Goal: Information Seeking & Learning: Learn about a topic

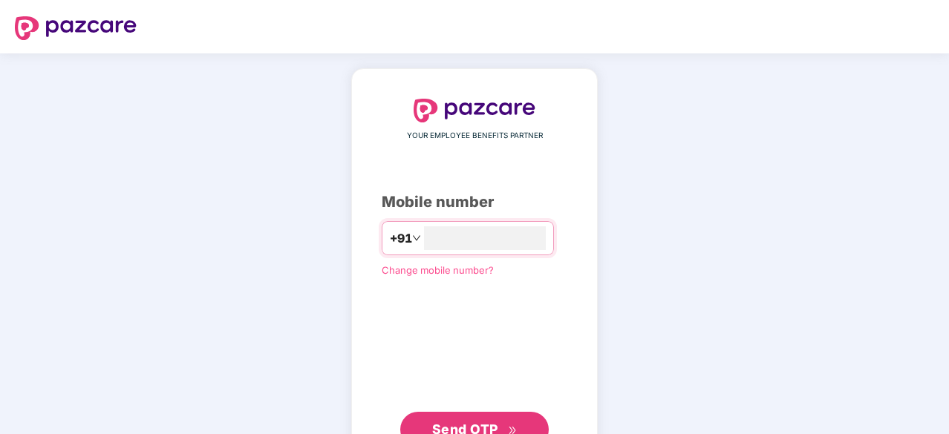
type input "**********"
click at [473, 412] on button "Send OTP" at bounding box center [474, 428] width 148 height 36
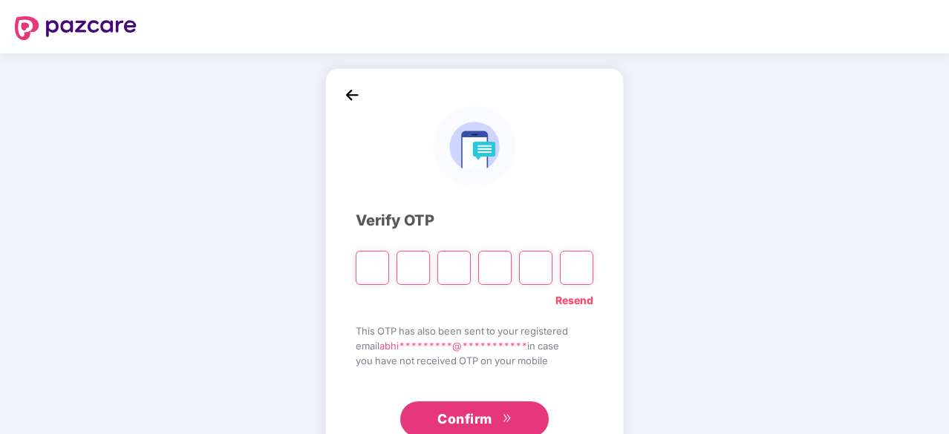
type input "*"
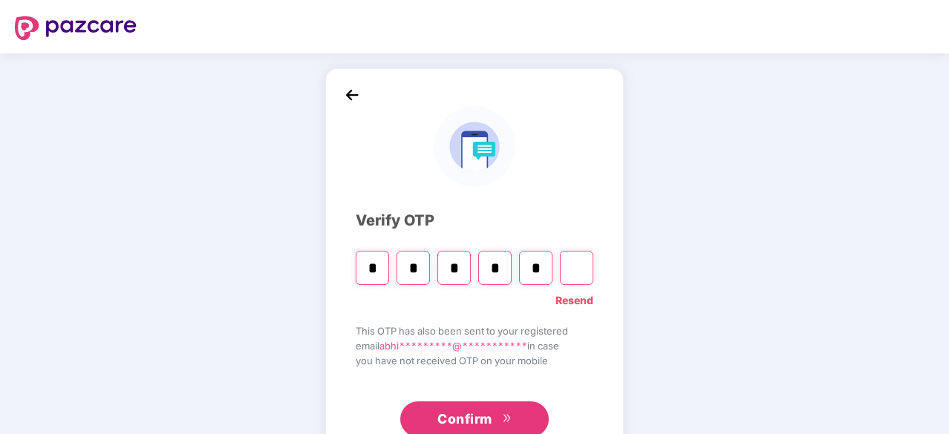
type input "*"
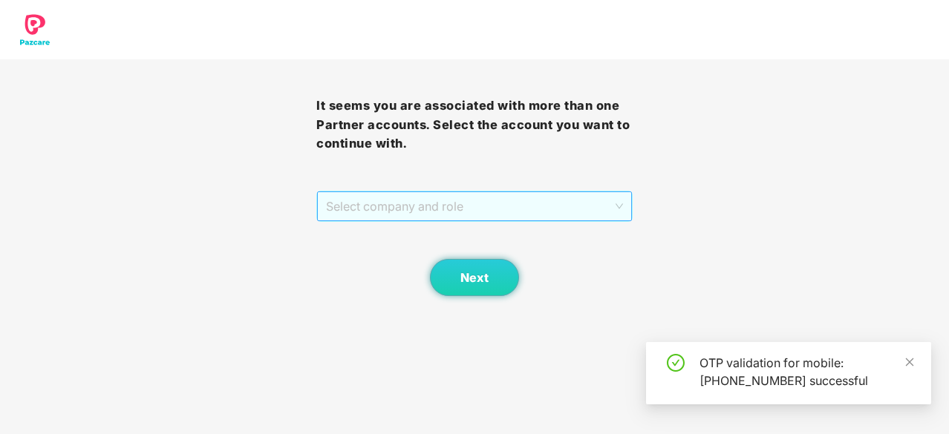
click at [542, 219] on span "Select company and role" at bounding box center [474, 206] width 297 height 28
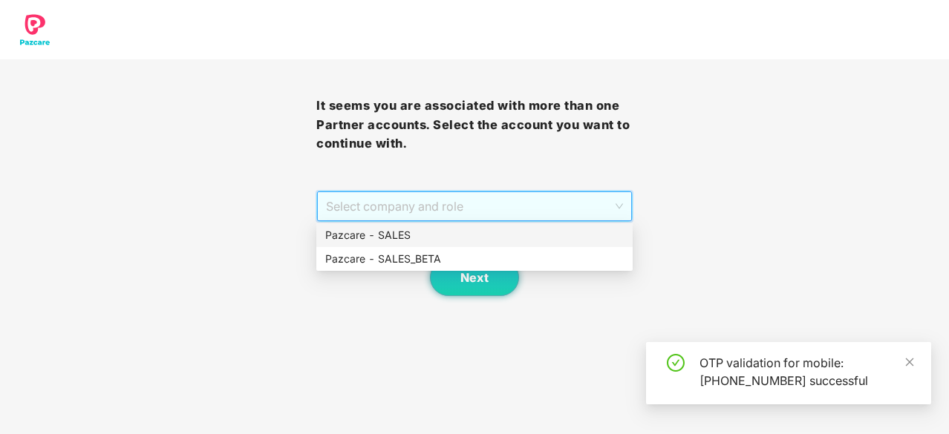
click at [466, 243] on div "Pazcare - SALES" at bounding box center [474, 235] width 298 height 16
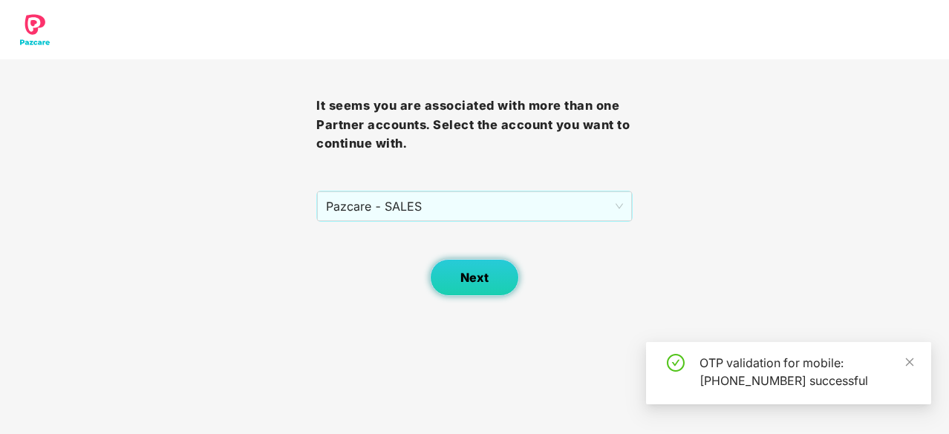
click at [471, 279] on span "Next" at bounding box center [474, 278] width 28 height 14
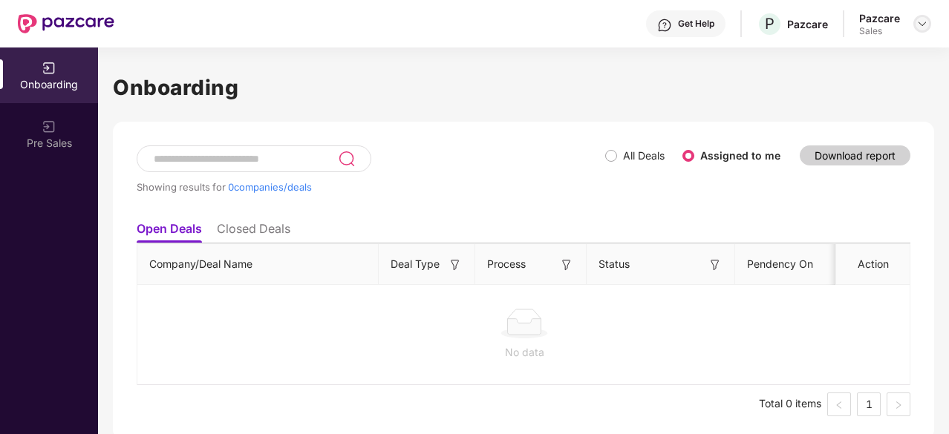
click at [919, 24] on img at bounding box center [922, 24] width 12 height 12
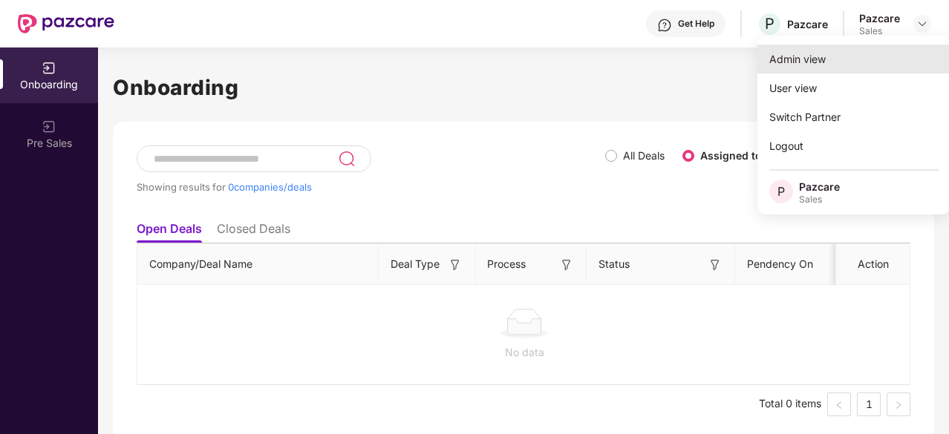
click at [853, 58] on div "Admin view" at bounding box center [853, 59] width 193 height 29
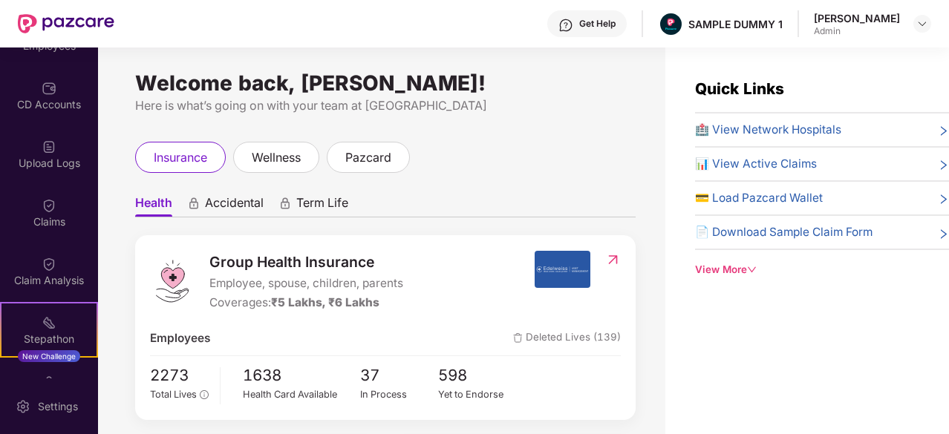
scroll to position [157, 0]
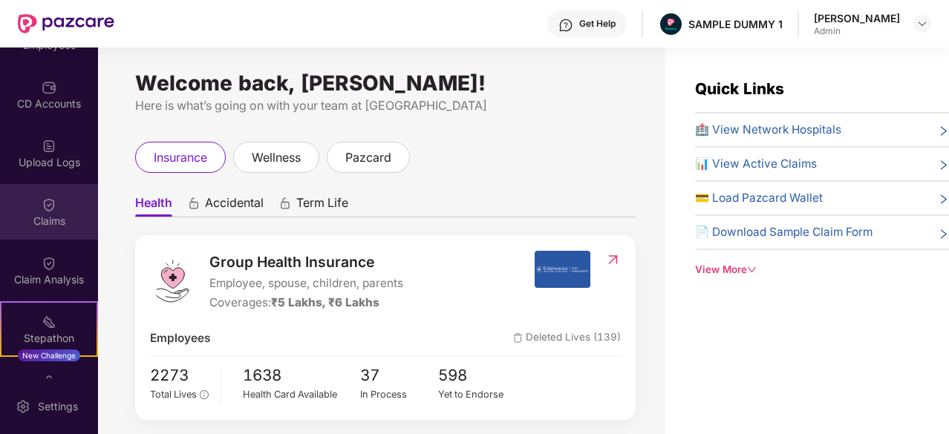
click at [48, 197] on img at bounding box center [49, 204] width 15 height 15
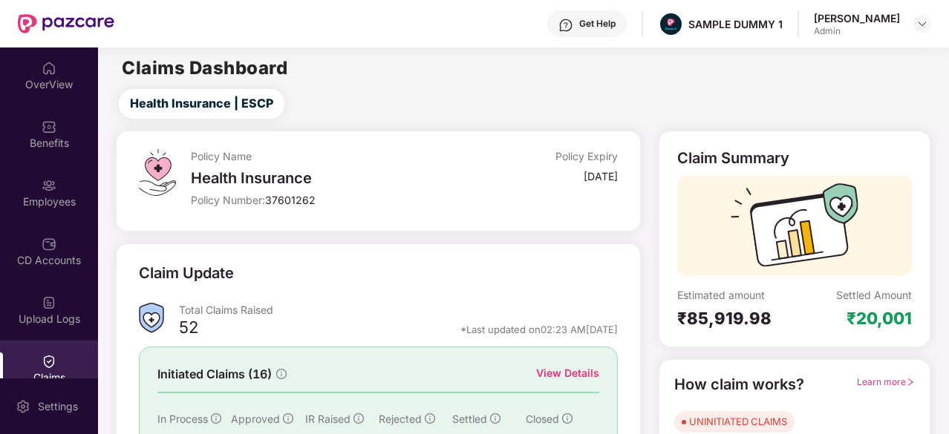
click at [46, 78] on div "OverView" at bounding box center [49, 84] width 98 height 15
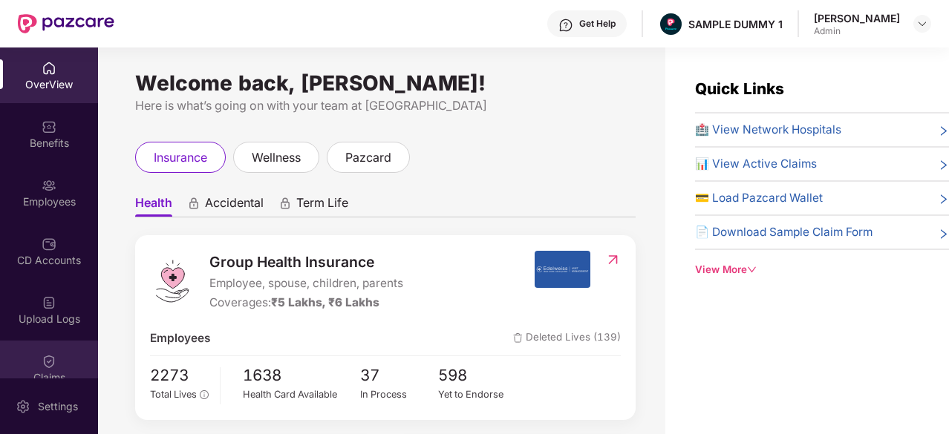
click at [47, 367] on img at bounding box center [49, 361] width 15 height 15
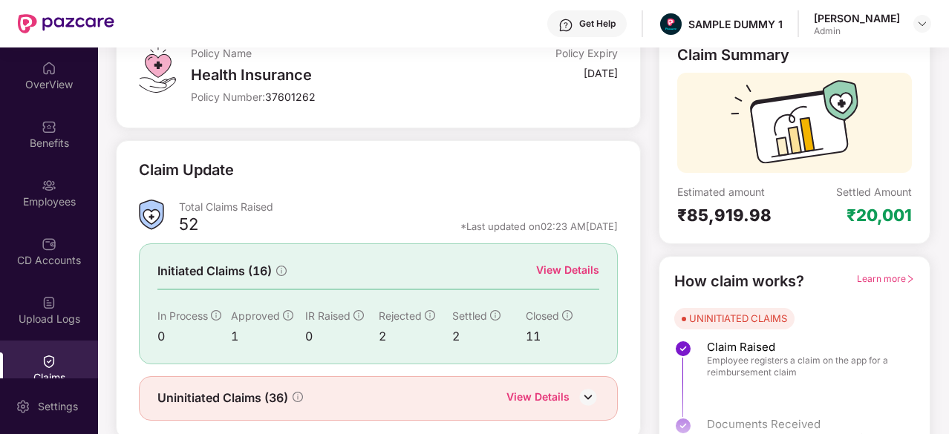
scroll to position [107, 0]
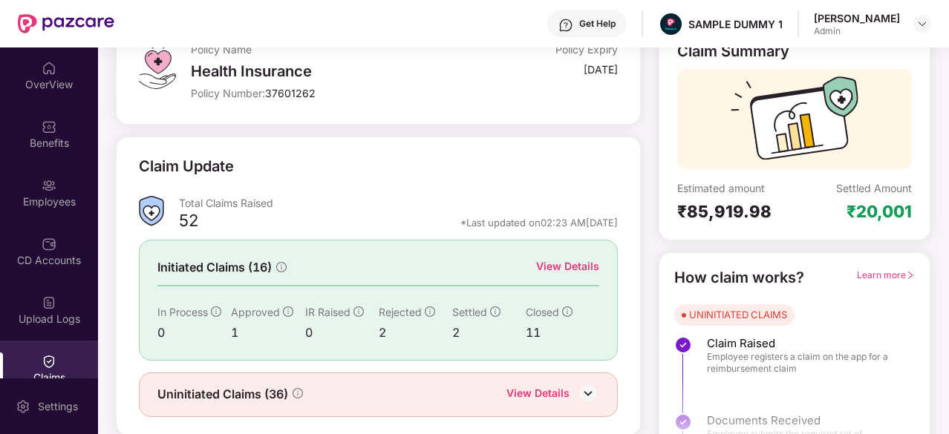
click at [548, 267] on div "View Details" at bounding box center [567, 266] width 63 height 16
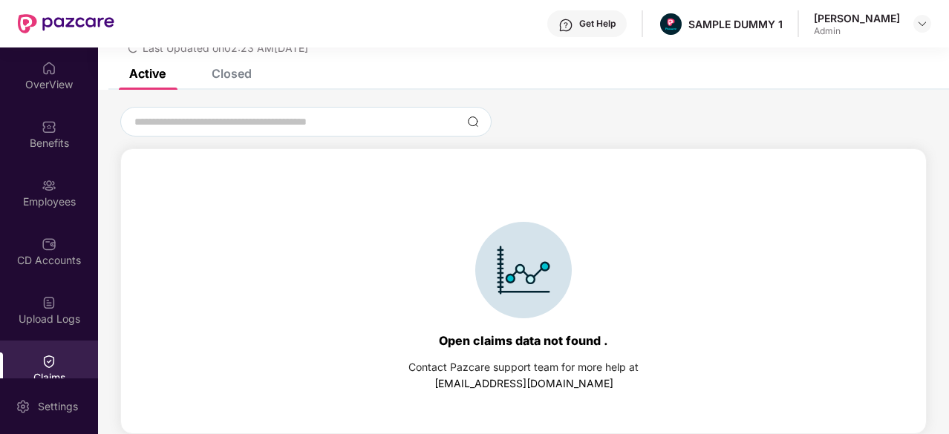
scroll to position [36, 0]
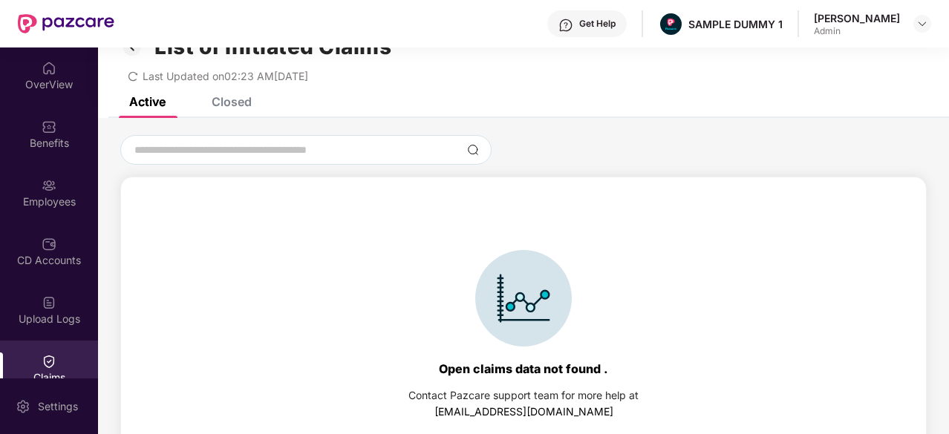
click at [242, 102] on div "Closed" at bounding box center [232, 101] width 40 height 15
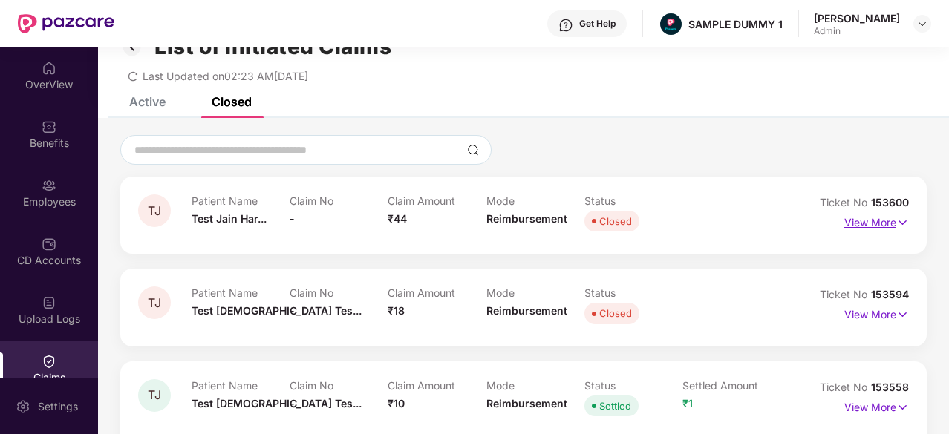
click at [864, 223] on p "View More" at bounding box center [876, 221] width 65 height 20
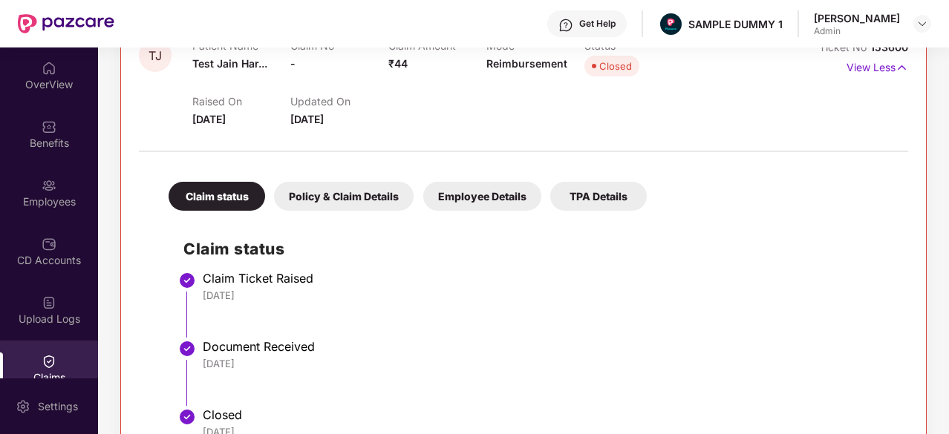
scroll to position [243, 0]
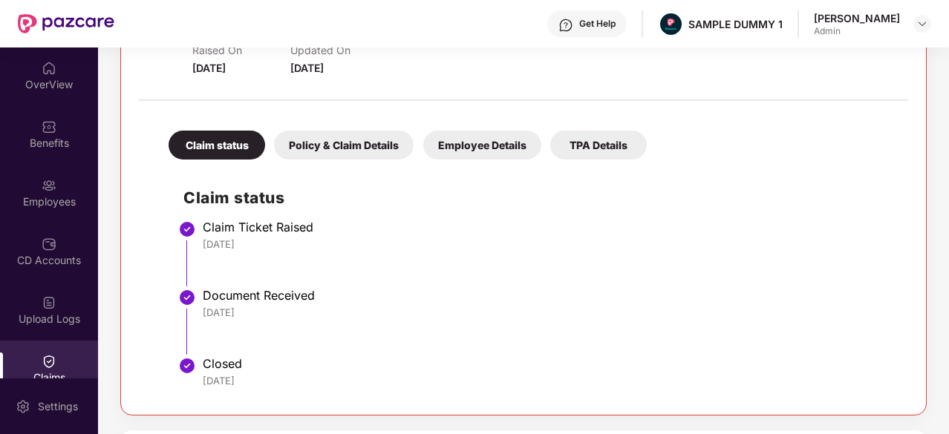
click at [377, 147] on div "Policy & Claim Details" at bounding box center [344, 145] width 140 height 29
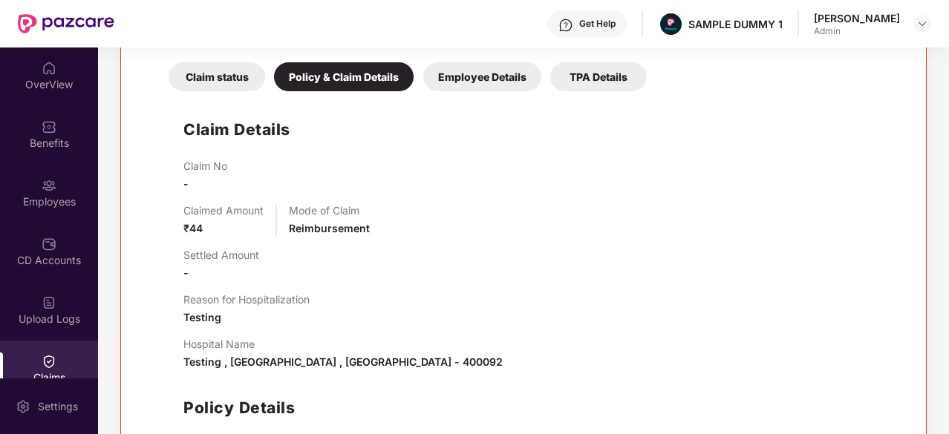
scroll to position [312, 0]
click at [477, 69] on div "Employee Details" at bounding box center [482, 76] width 118 height 29
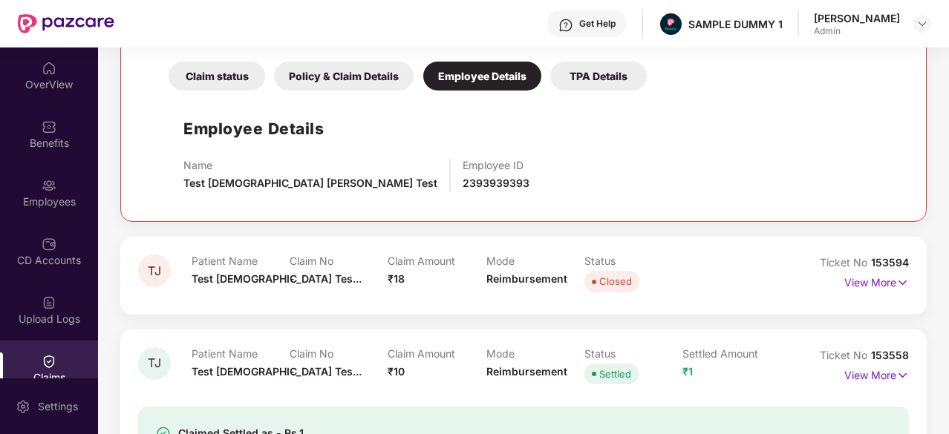
click at [619, 84] on div "TPA Details" at bounding box center [598, 76] width 96 height 29
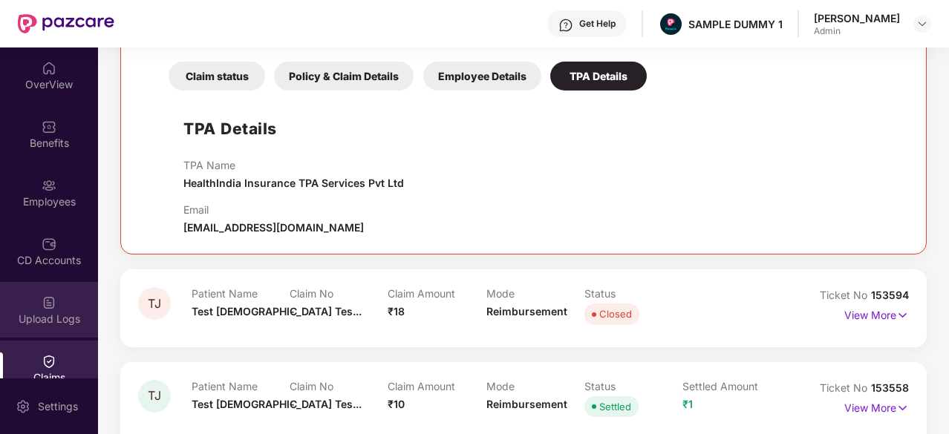
scroll to position [119, 0]
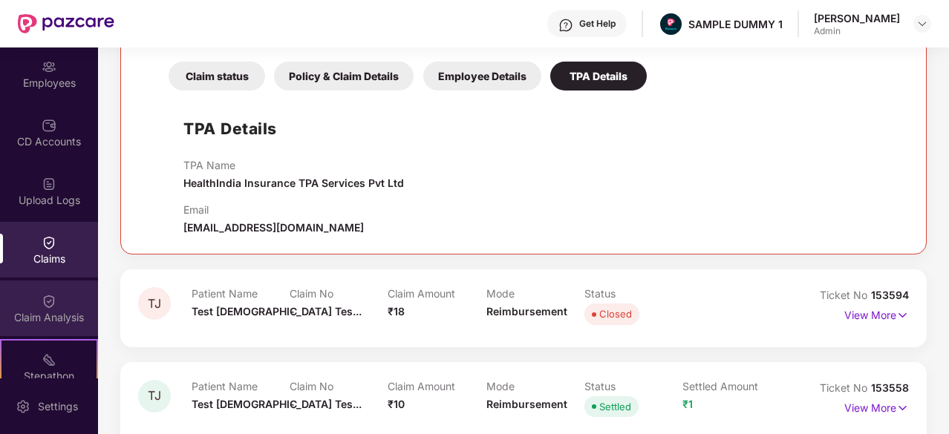
click at [52, 297] on img at bounding box center [49, 301] width 15 height 15
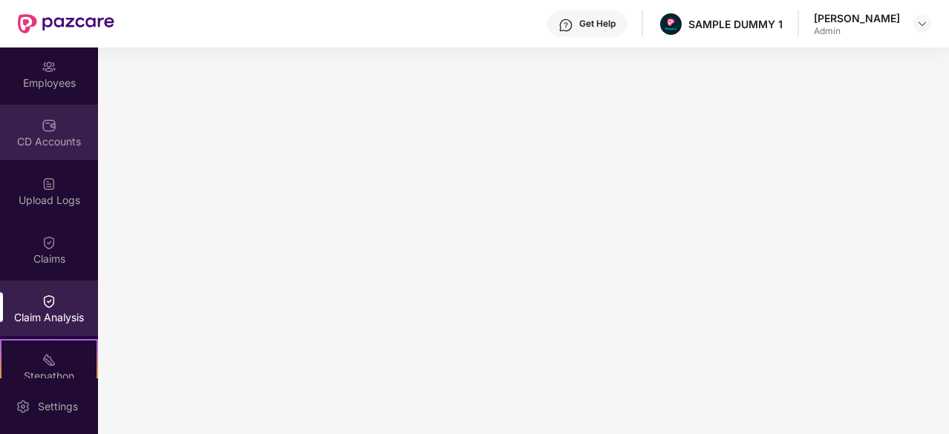
click at [46, 131] on img at bounding box center [49, 125] width 15 height 15
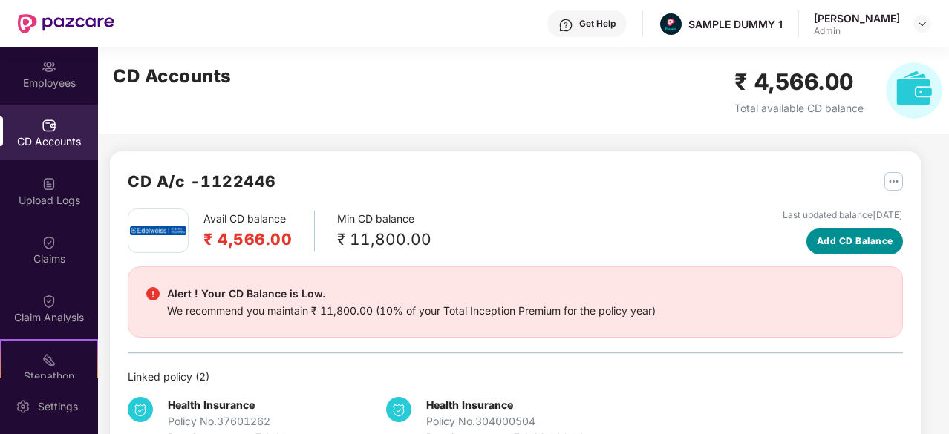
click at [818, 241] on span "Add CD Balance" at bounding box center [854, 242] width 76 height 14
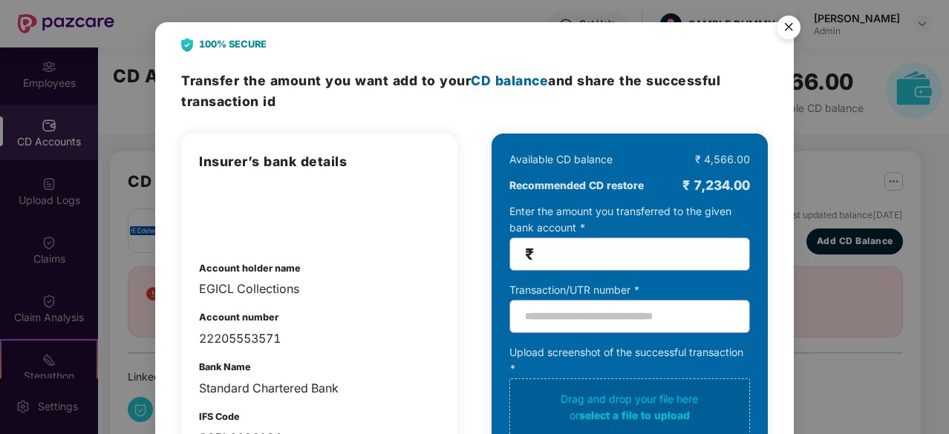
click at [793, 19] on img "Close" at bounding box center [788, 30] width 42 height 42
